Goal: Navigation & Orientation: Find specific page/section

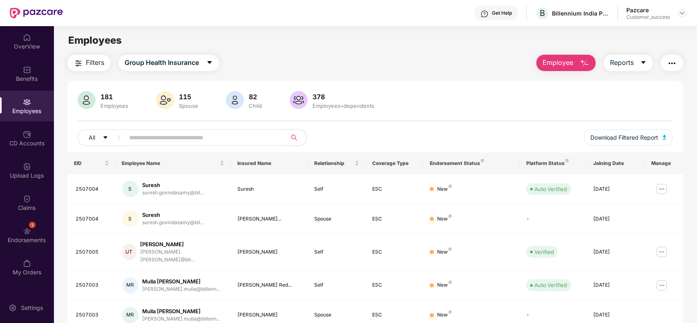
click at [166, 138] on input "text" at bounding box center [202, 138] width 147 height 12
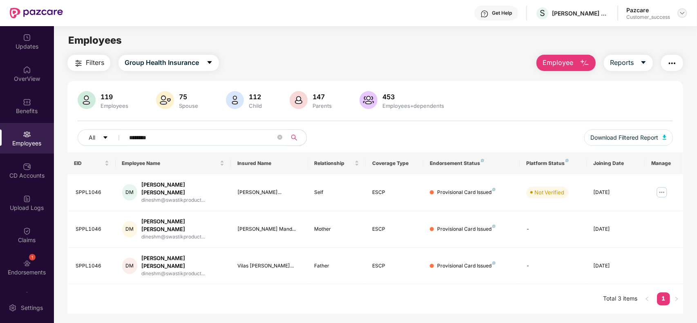
scroll to position [26, 0]
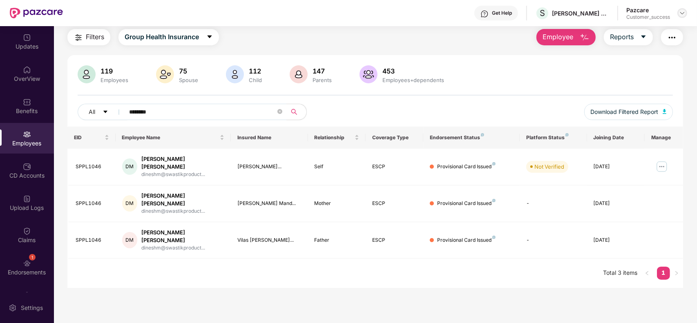
click at [683, 13] on img at bounding box center [682, 13] width 7 height 7
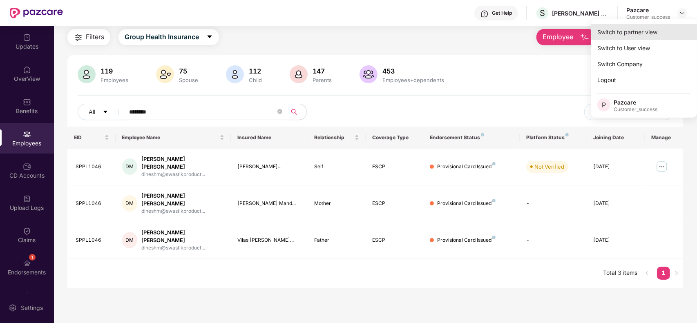
click at [644, 31] on div "Switch to partner view" at bounding box center [644, 32] width 106 height 16
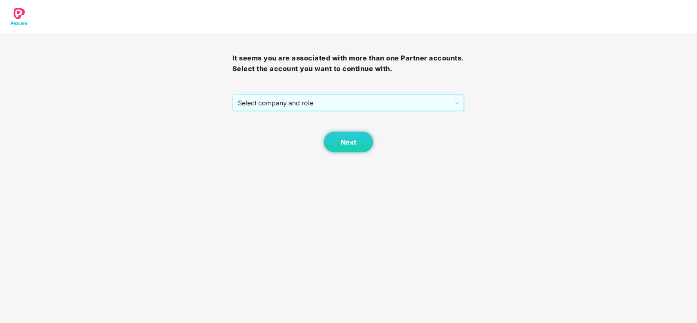
click at [270, 103] on span "Select company and role" at bounding box center [349, 103] width 222 height 16
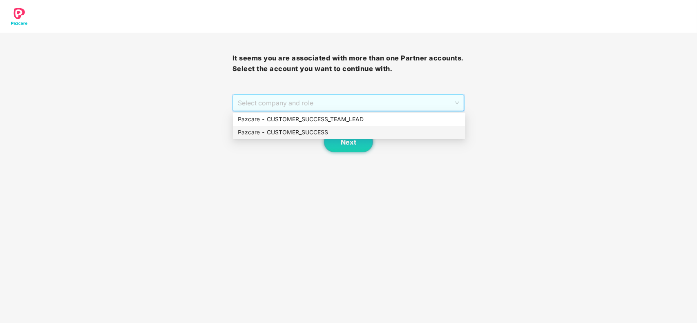
click at [276, 134] on div "Pazcare - CUSTOMER_SUCCESS" at bounding box center [349, 132] width 223 height 9
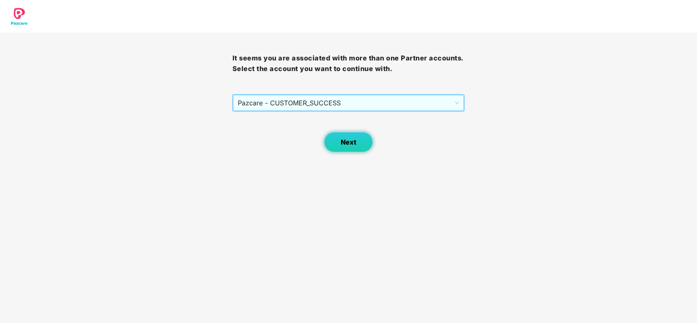
click at [338, 142] on button "Next" at bounding box center [348, 142] width 49 height 20
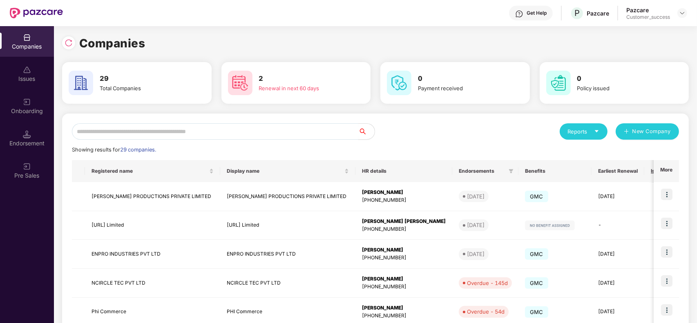
click at [172, 136] on input "text" at bounding box center [215, 131] width 286 height 16
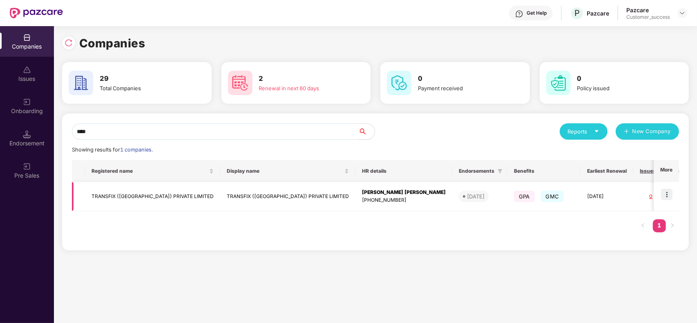
type input "****"
click at [140, 192] on td "TRANSFIX ([GEOGRAPHIC_DATA]) PRIVATE LIMITED" at bounding box center [152, 196] width 135 height 29
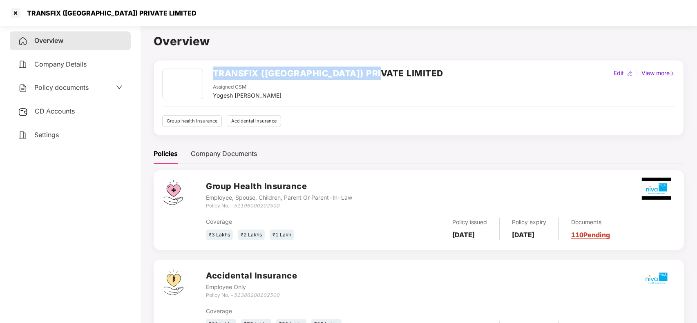
drag, startPoint x: 370, startPoint y: 76, endPoint x: 215, endPoint y: 66, distance: 155.5
click at [215, 69] on div "TRANSFIX ([GEOGRAPHIC_DATA]) PRIVATE LIMITED Assigned CSM [PERSON_NAME] [PERSON…" at bounding box center [418, 84] width 513 height 31
copy h2 "TRANSFIX ([GEOGRAPHIC_DATA]) PRIVATE LIMITED"
